Goal: Find specific page/section: Find specific page/section

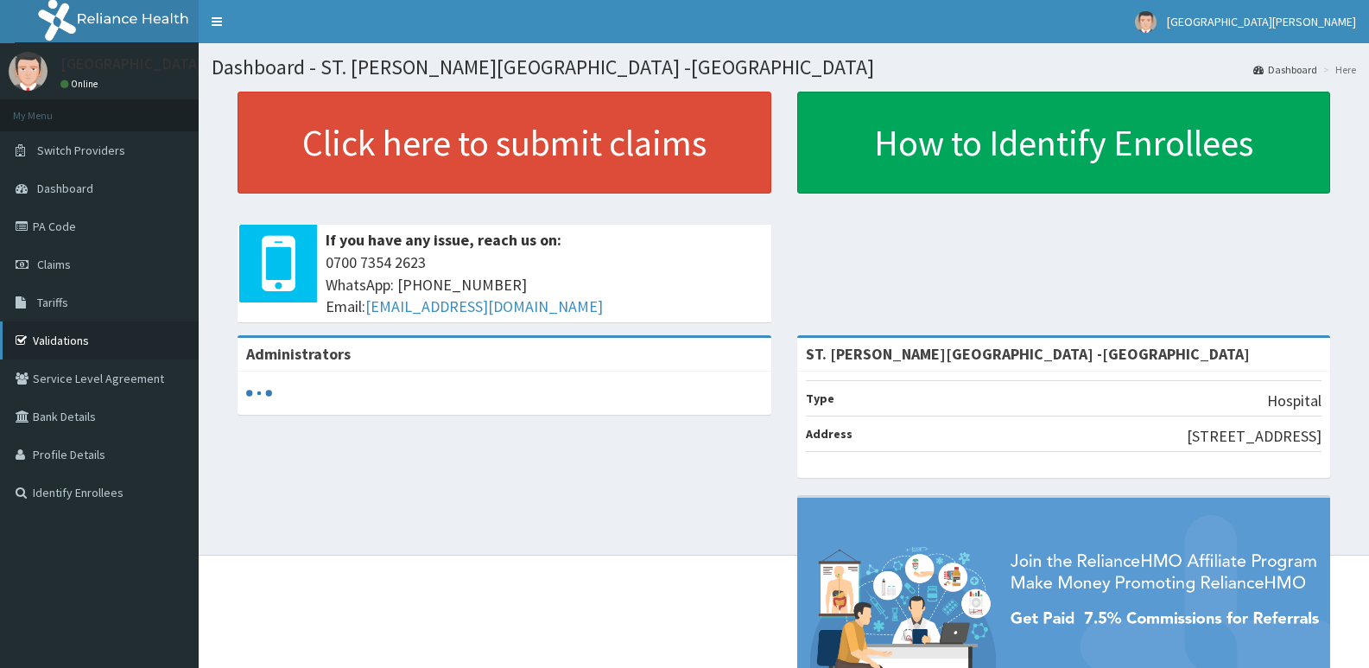
click at [131, 349] on link "Validations" at bounding box center [99, 340] width 199 height 38
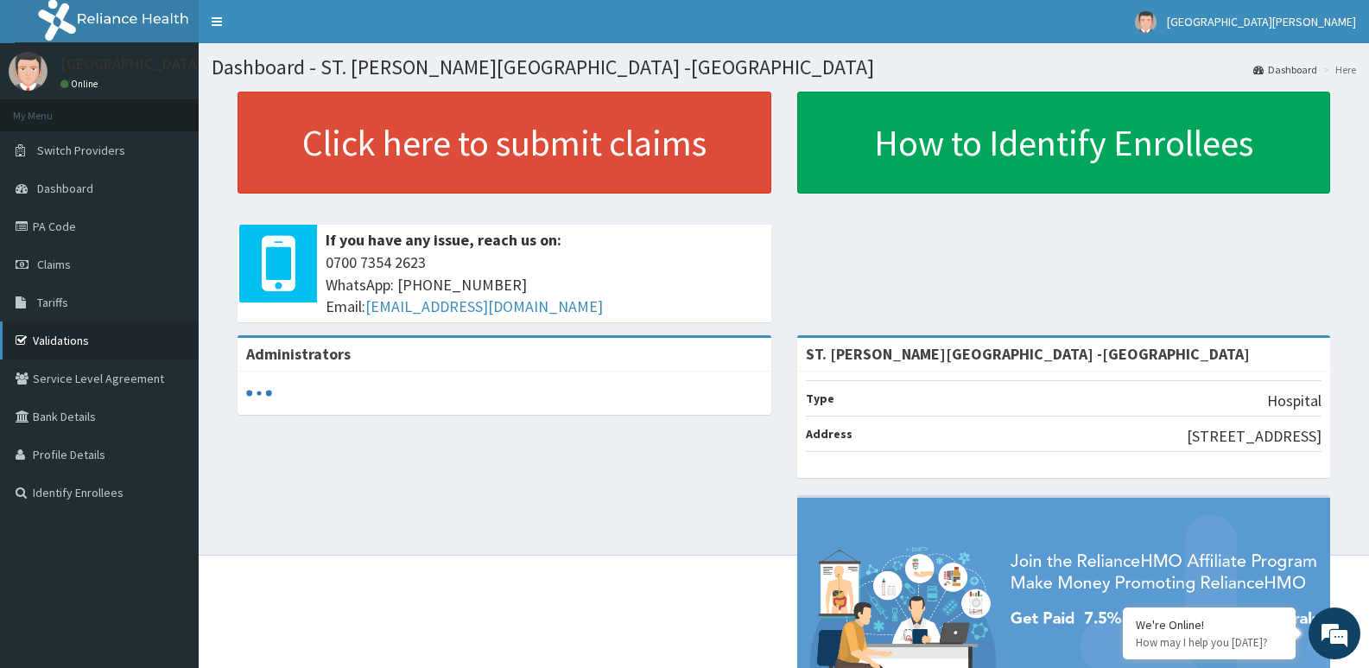
click at [125, 336] on link "Validations" at bounding box center [99, 340] width 199 height 38
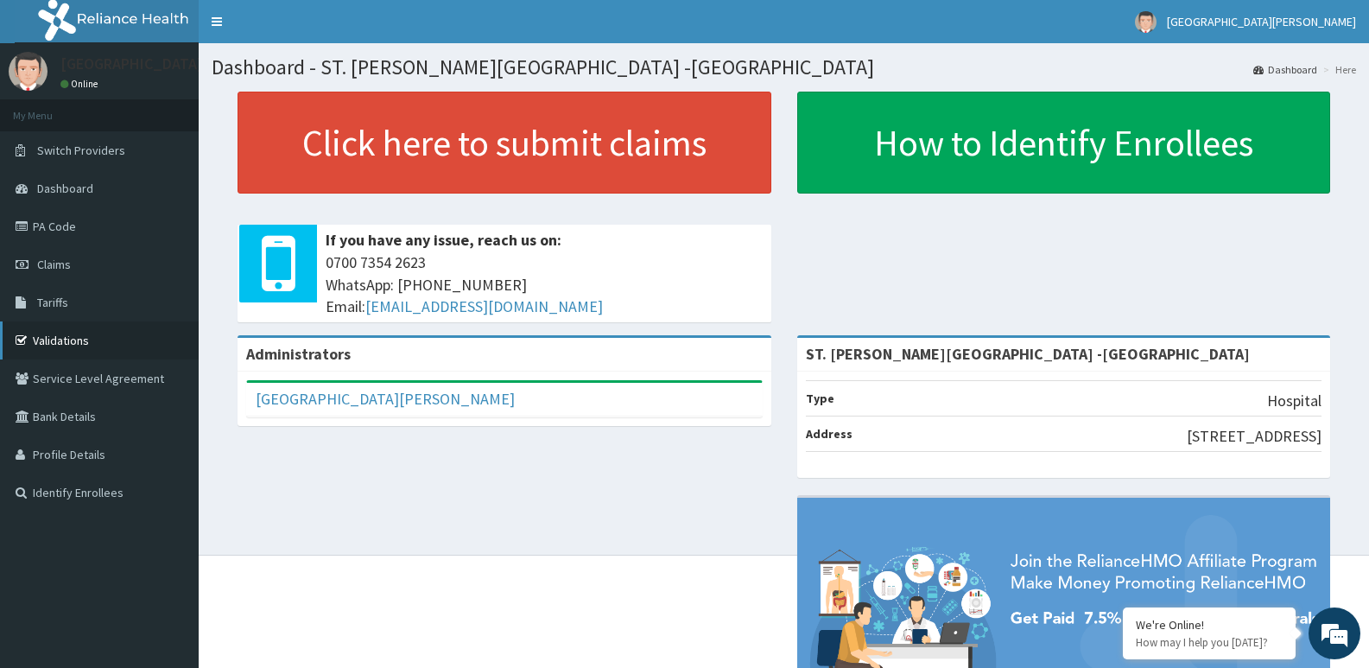
click at [126, 327] on link "Validations" at bounding box center [99, 340] width 199 height 38
click at [70, 343] on link "Validations" at bounding box center [99, 340] width 199 height 38
